Goal: Navigation & Orientation: Find specific page/section

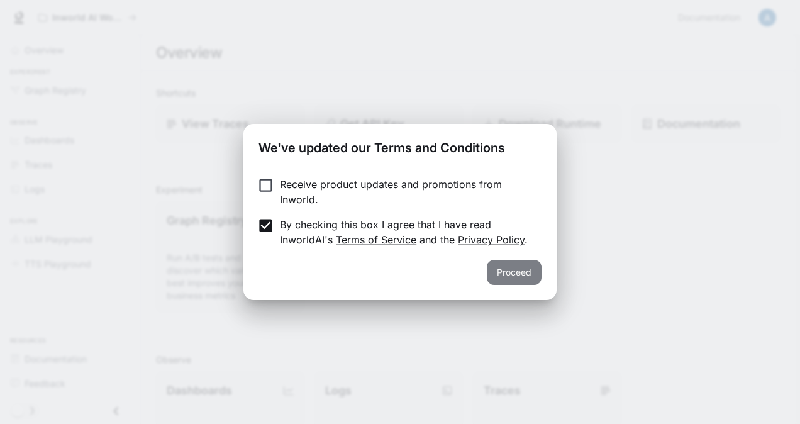
click at [513, 275] on button "Proceed" at bounding box center [514, 272] width 55 height 25
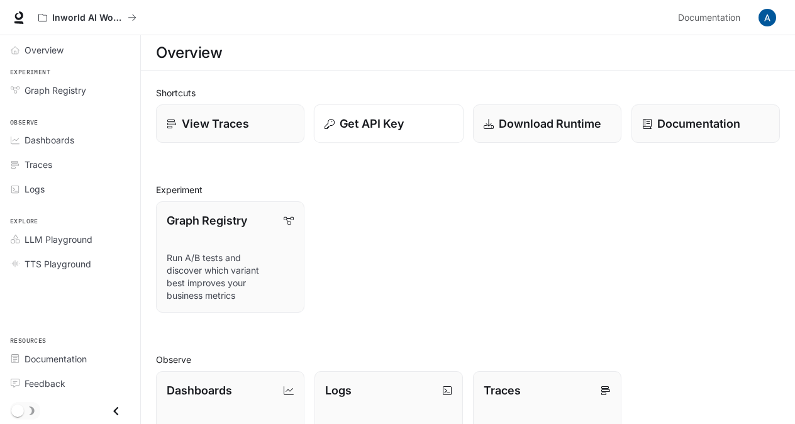
click at [389, 130] on p "Get API Key" at bounding box center [372, 123] width 64 height 17
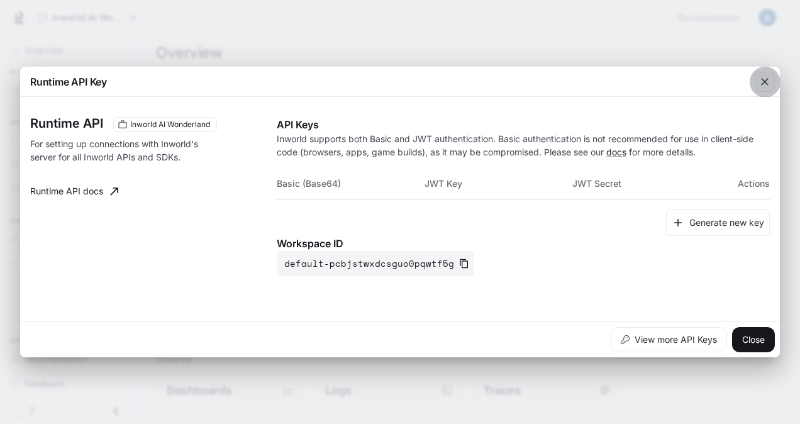
click at [766, 81] on icon "button" at bounding box center [765, 82] width 8 height 8
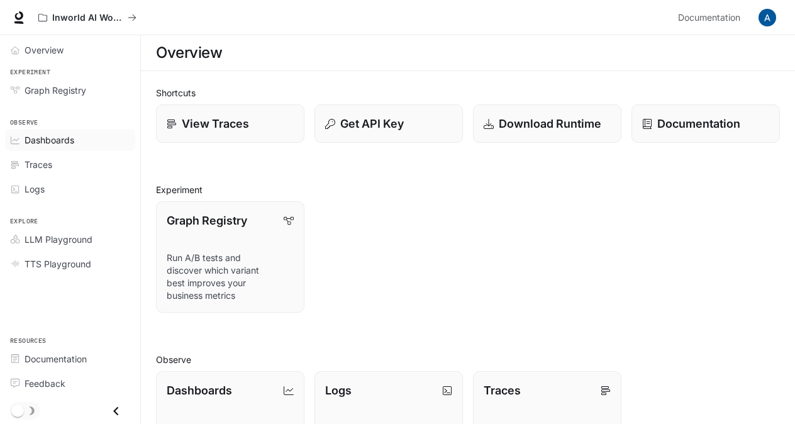
click at [46, 142] on span "Dashboards" at bounding box center [50, 139] width 50 height 13
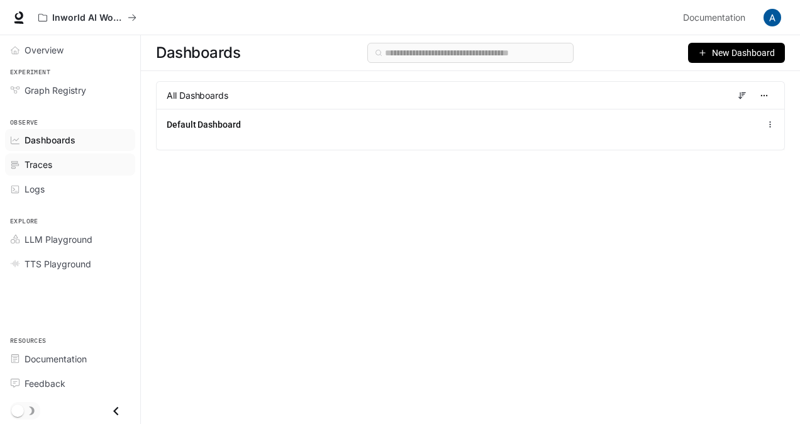
click at [42, 160] on span "Traces" at bounding box center [39, 164] width 28 height 13
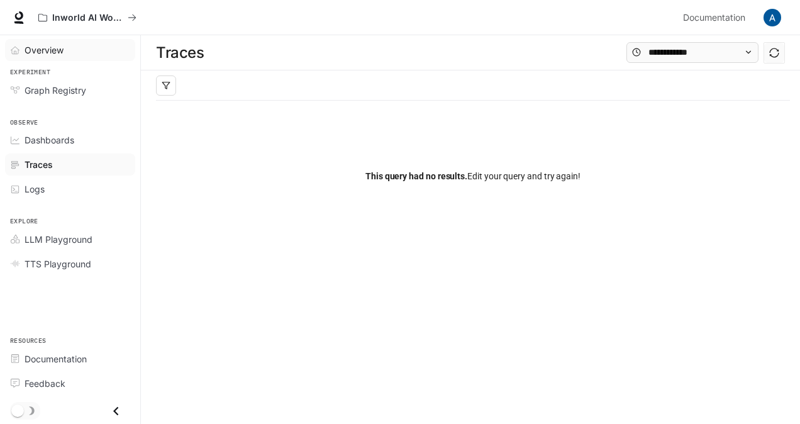
click at [48, 52] on span "Overview" at bounding box center [44, 49] width 39 height 13
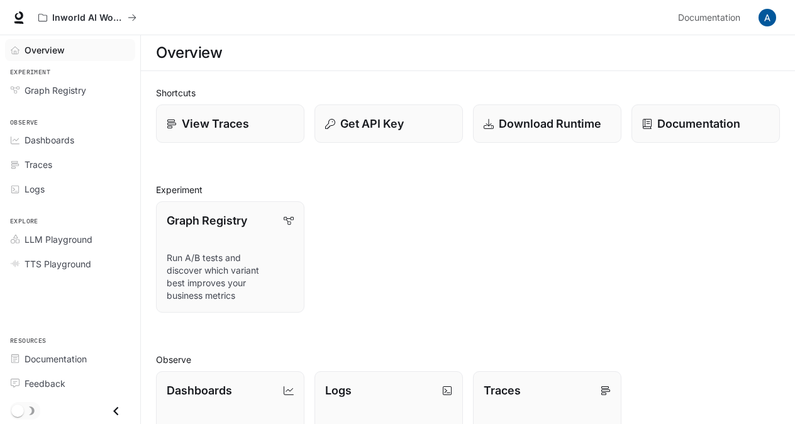
click at [381, 194] on div "Graph Registry Run A/B tests and discover which variant best improves your busi…" at bounding box center [463, 251] width 634 height 121
